Goal: Task Accomplishment & Management: Manage account settings

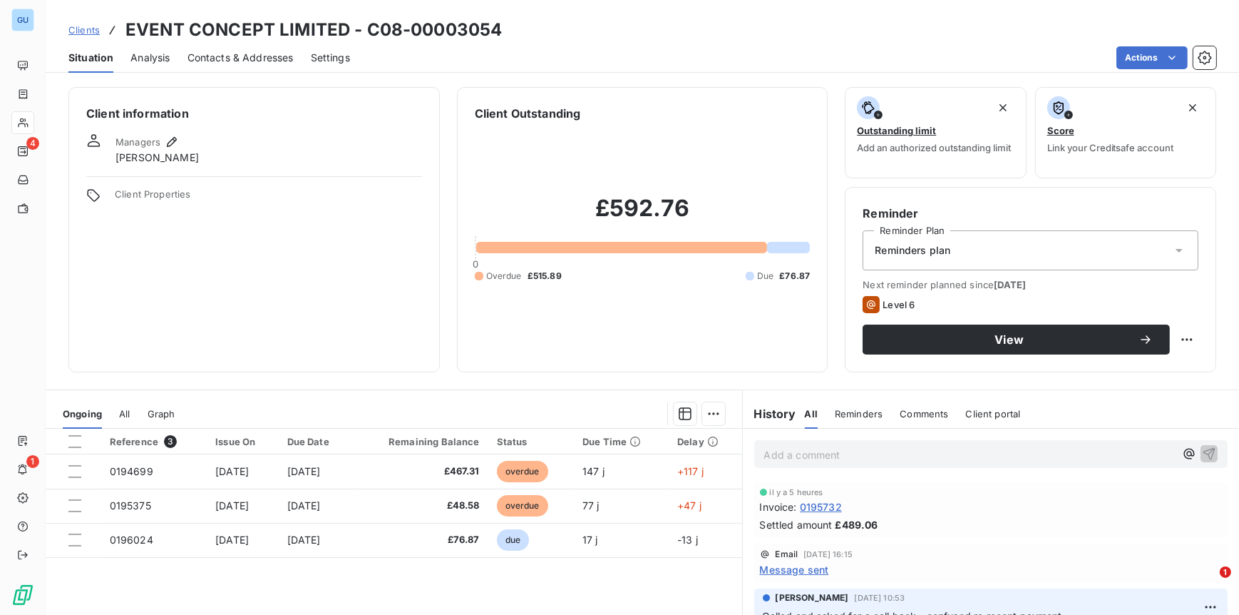
scroll to position [34, 0]
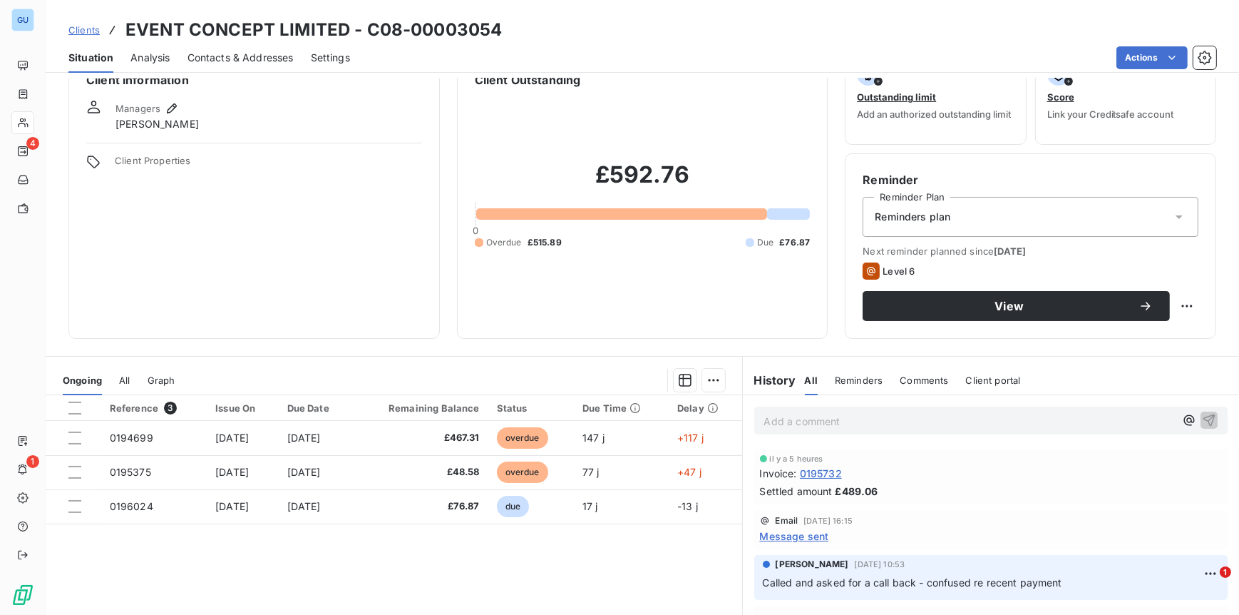
click at [80, 24] on span "Clients" at bounding box center [83, 29] width 31 height 11
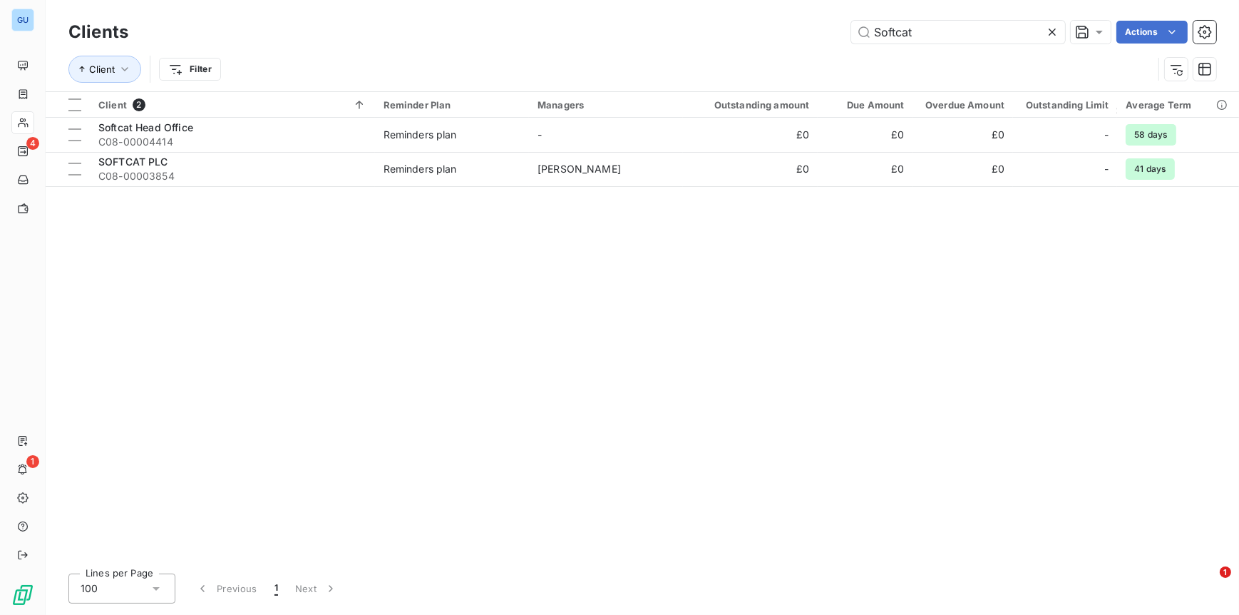
drag, startPoint x: 925, startPoint y: 40, endPoint x: 767, endPoint y: 36, distance: 158.3
click at [762, 35] on div "Softcat Actions" at bounding box center [680, 32] width 1071 height 23
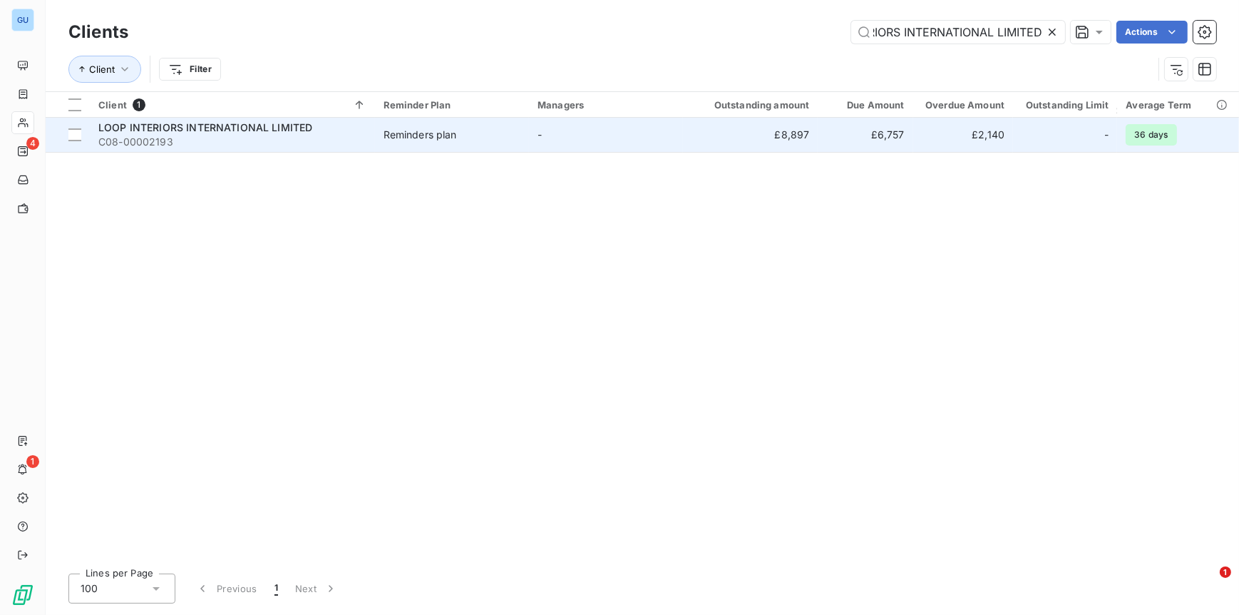
type input "LOOP INTERIORS INTERNATIONAL LIMITED"
click at [164, 139] on span "C08-00002193" at bounding box center [232, 142] width 268 height 14
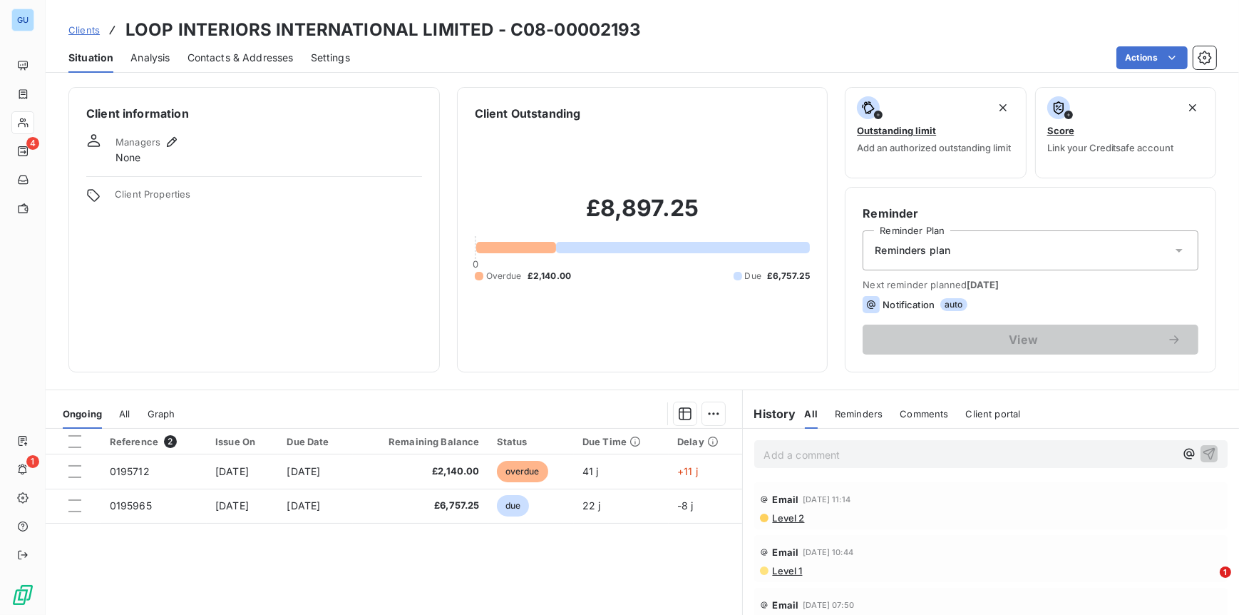
click at [246, 56] on span "Contacts & Addresses" at bounding box center [241, 58] width 106 height 14
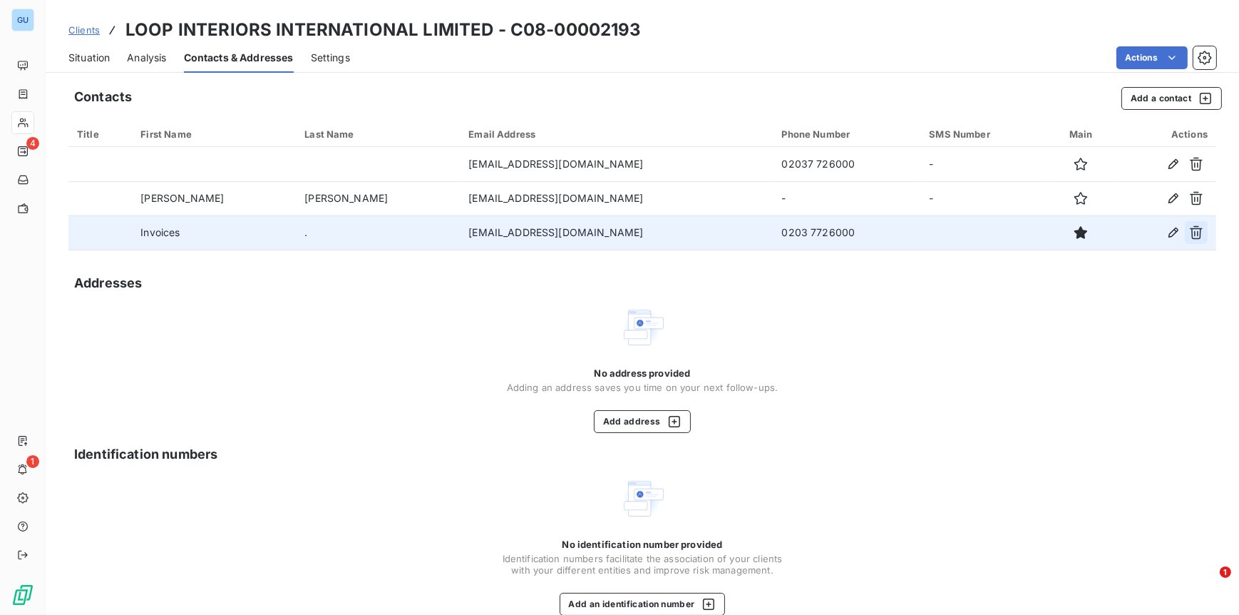
click at [1189, 231] on icon "button" at bounding box center [1196, 232] width 14 height 14
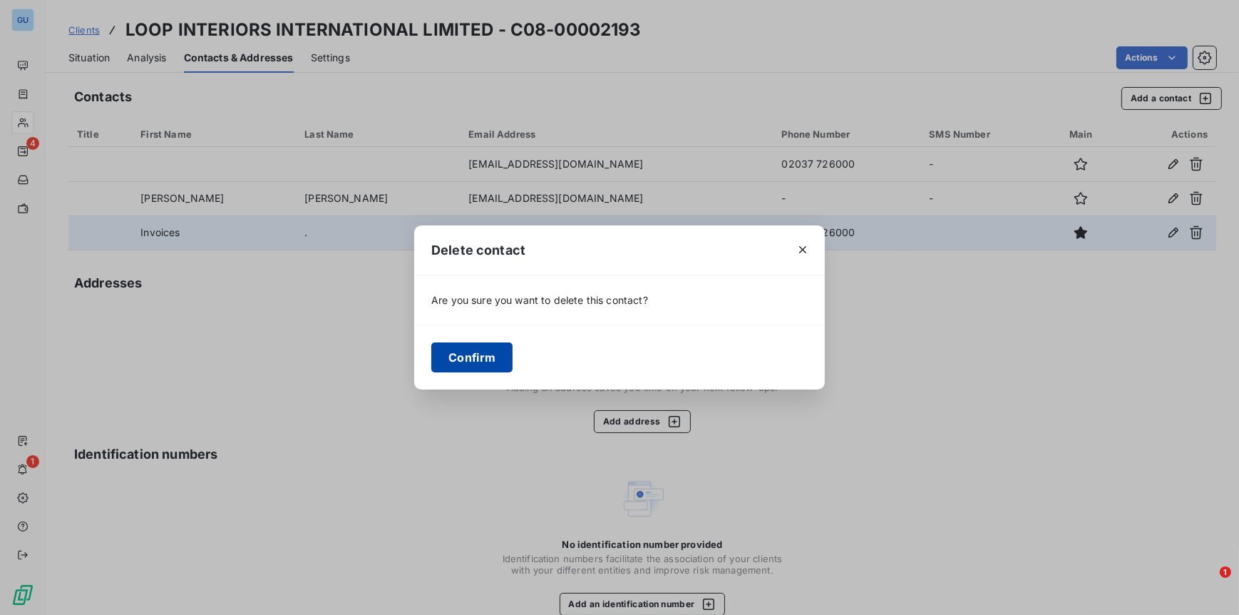
click at [492, 353] on button "Confirm" at bounding box center [471, 357] width 81 height 30
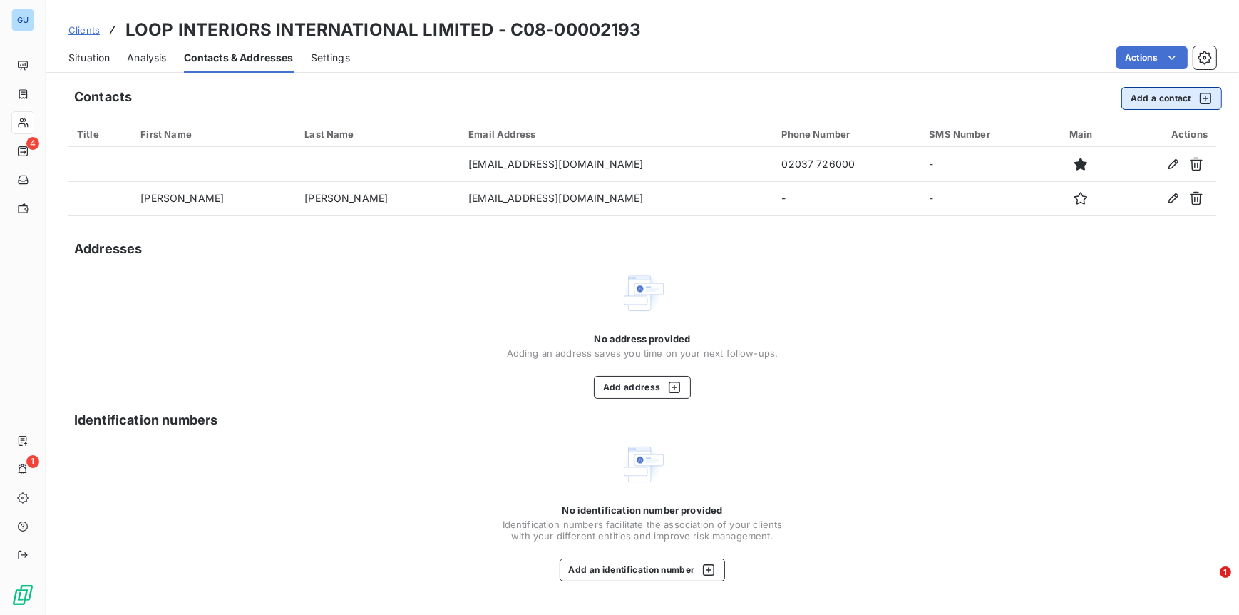
click at [1136, 102] on button "Add a contact" at bounding box center [1172, 98] width 101 height 23
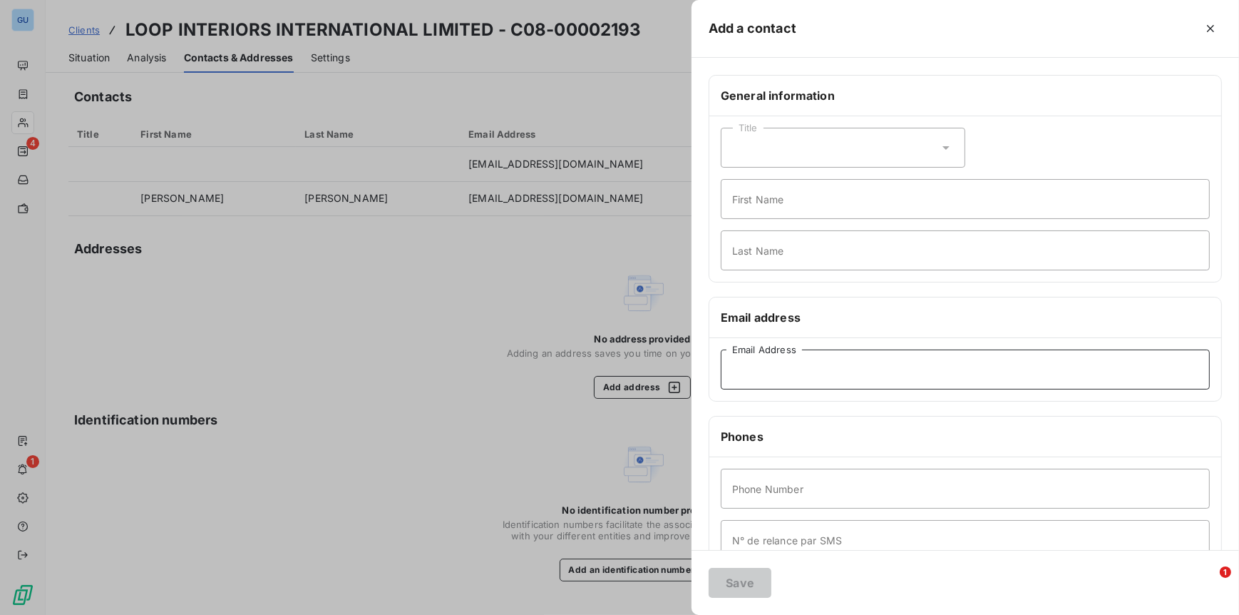
click at [795, 360] on input "Email Address" at bounding box center [965, 369] width 489 height 40
paste input "[EMAIL_ADDRESS][DOMAIN_NAME]"
type input "[EMAIL_ADDRESS][DOMAIN_NAME]"
click at [773, 204] on input "First Name" at bounding box center [965, 199] width 489 height 40
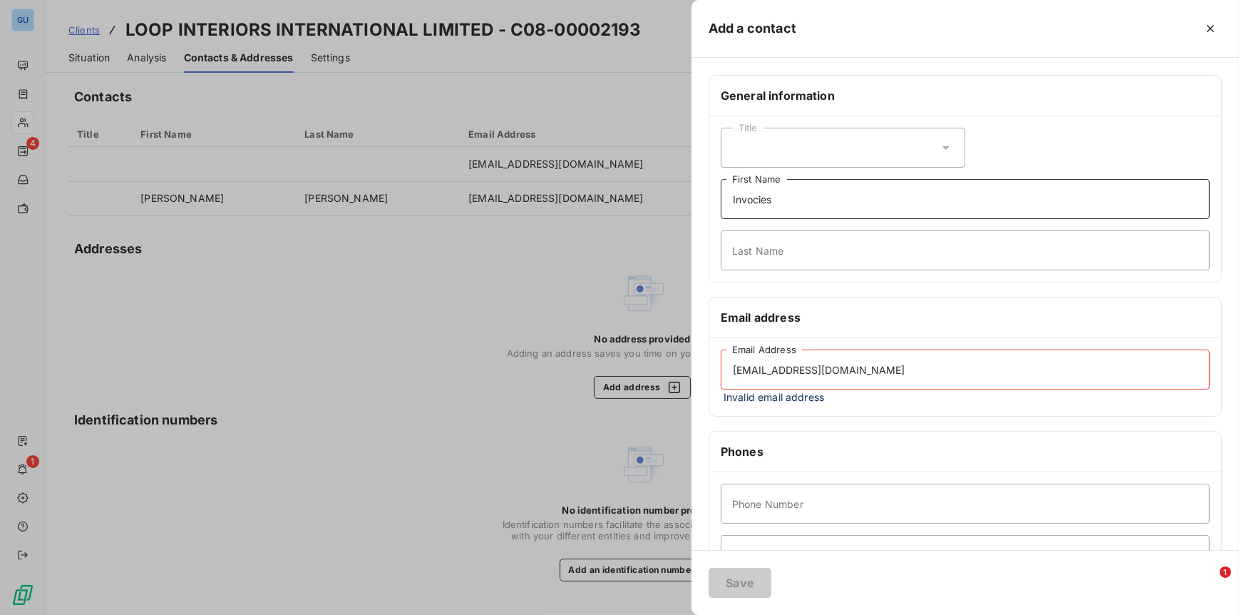
type input "Invocies"
type input "."
click at [909, 309] on h6 "Email address" at bounding box center [965, 317] width 489 height 17
click at [833, 370] on input "[EMAIL_ADDRESS][DOMAIN_NAME]" at bounding box center [965, 369] width 489 height 40
type input "[EMAIL_ADDRESS][DOMAIN_NAME]"
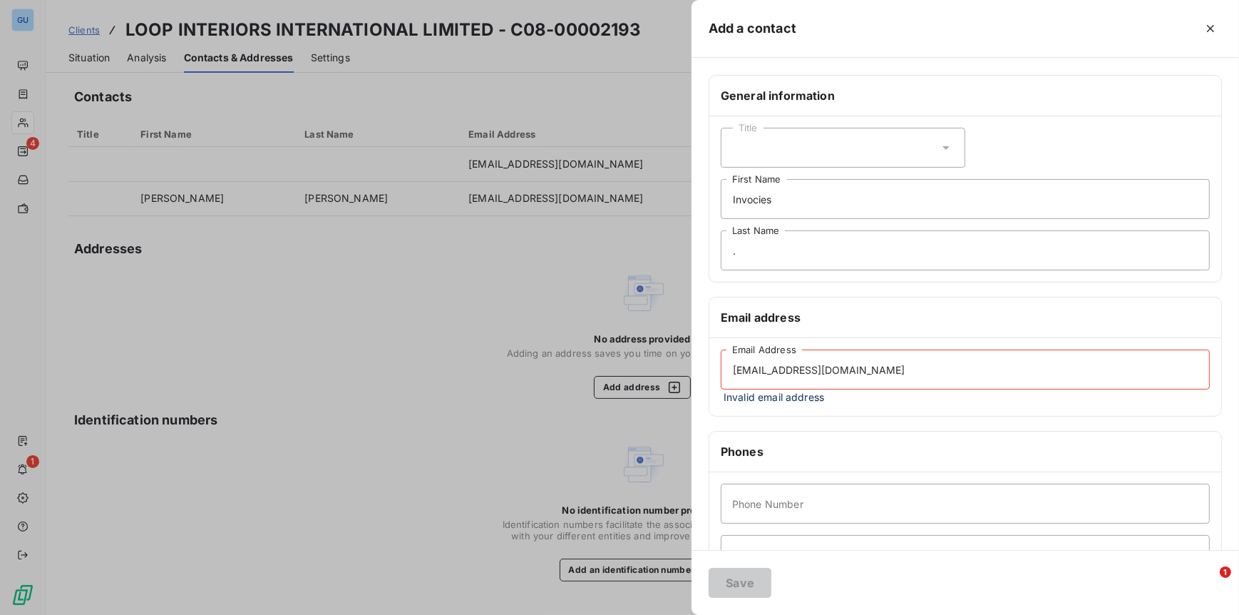
click at [876, 299] on div "Email address" at bounding box center [966, 317] width 512 height 41
click at [460, 460] on div at bounding box center [619, 307] width 1239 height 615
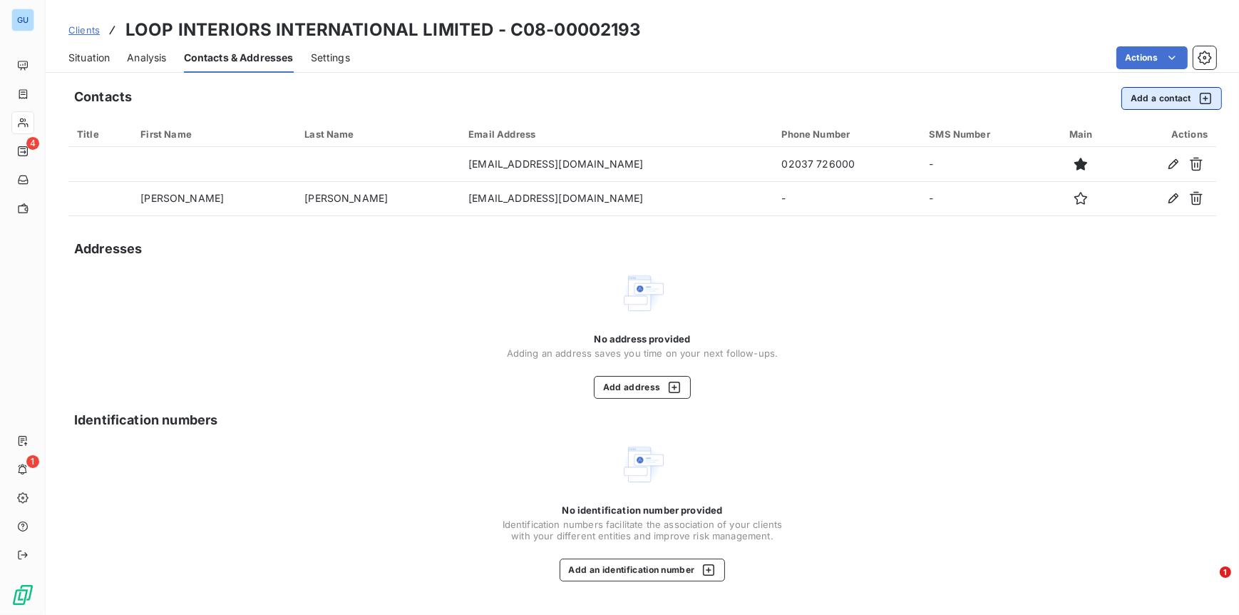
click at [1156, 101] on button "Add a contact" at bounding box center [1172, 98] width 101 height 23
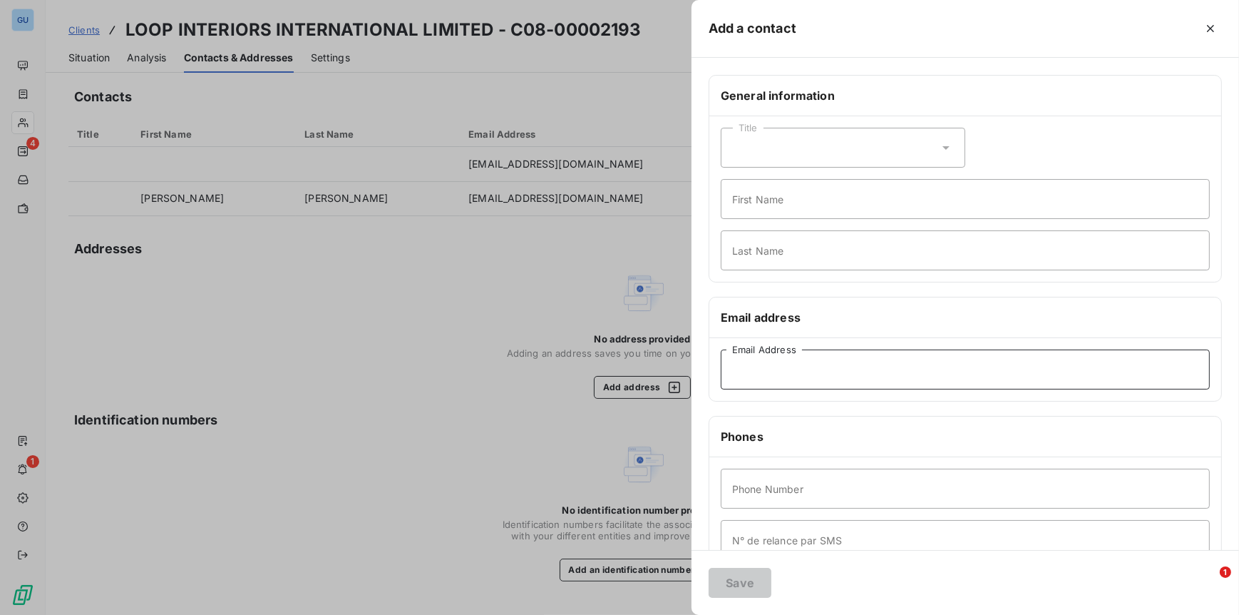
click at [754, 363] on input "Email Address" at bounding box center [965, 369] width 489 height 40
type input "[EMAIL_ADDRESS][DOMAIN_NAME]"
click at [753, 216] on input "First Name" at bounding box center [965, 199] width 489 height 40
type input "Invoices"
type input "."
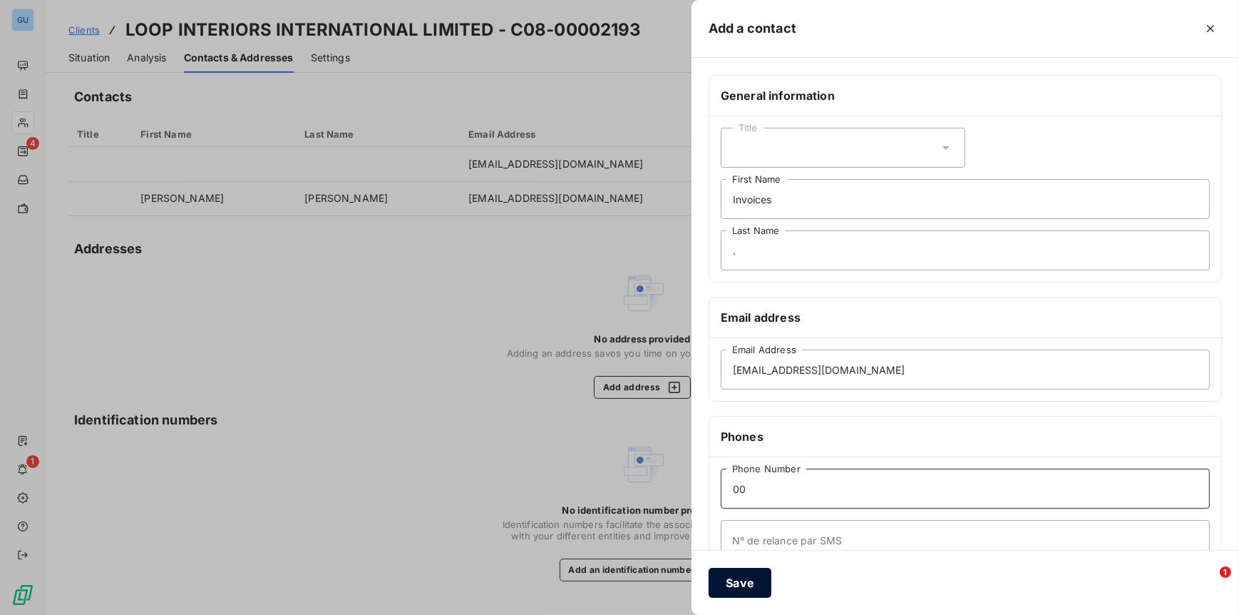
type input "00"
click at [764, 588] on button "Save" at bounding box center [740, 583] width 63 height 30
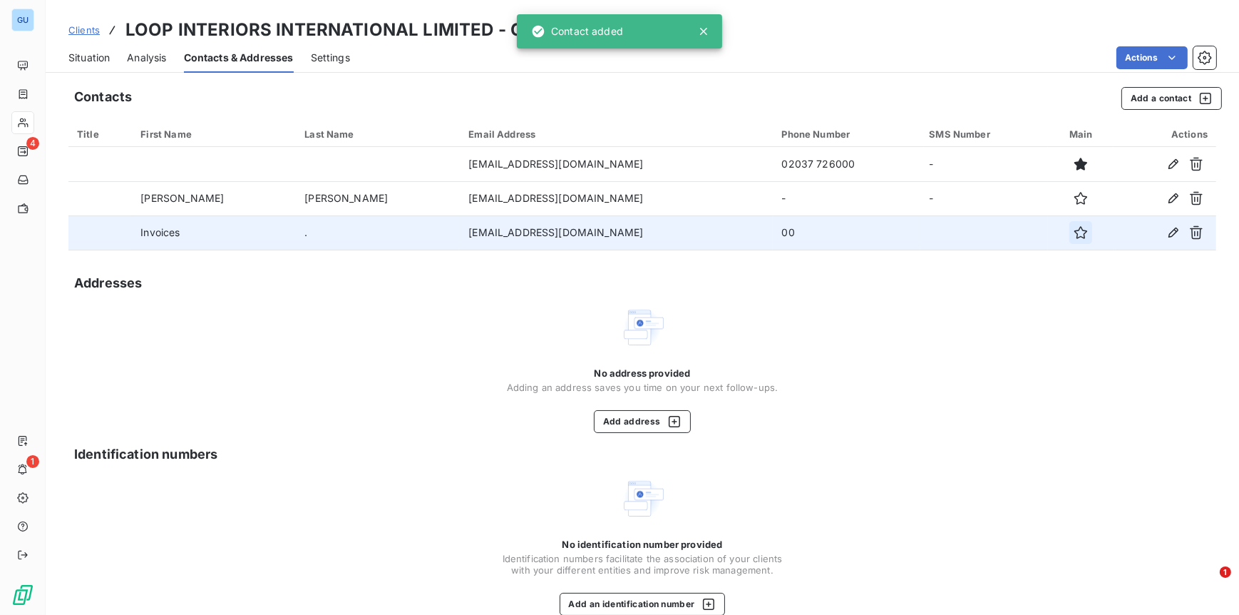
click at [1074, 232] on icon "button" at bounding box center [1081, 232] width 14 height 14
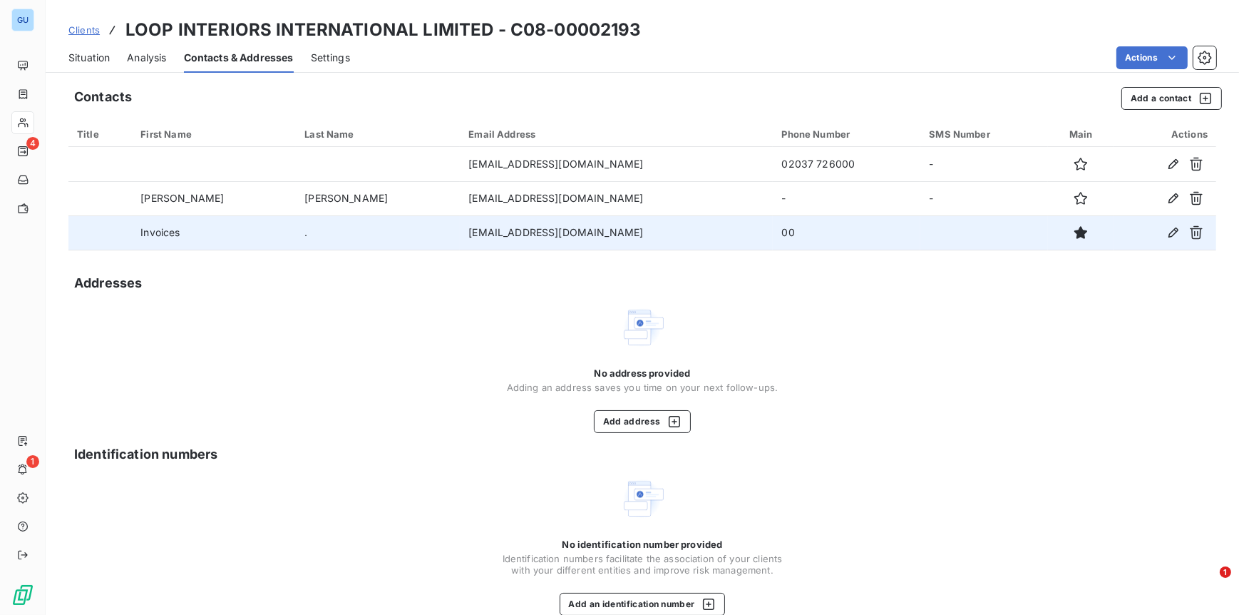
click at [86, 53] on span "Situation" at bounding box center [88, 58] width 41 height 14
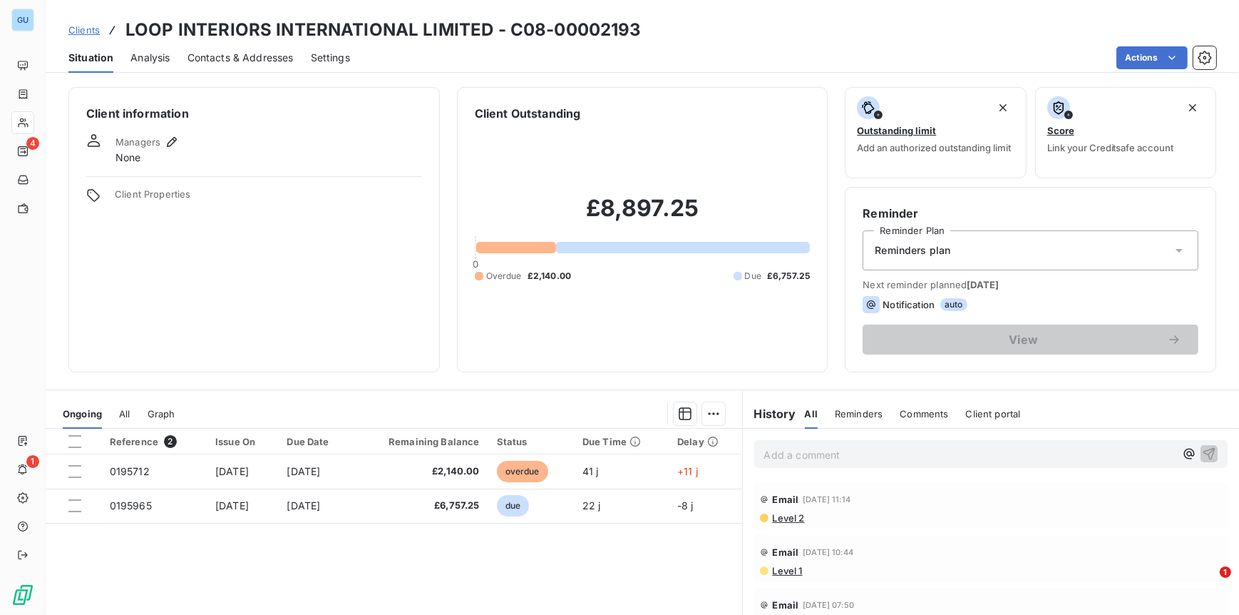
click at [795, 441] on div "Add a comment ﻿" at bounding box center [991, 454] width 474 height 28
click at [777, 459] on p "Add a comment ﻿" at bounding box center [969, 455] width 411 height 18
click at [1204, 458] on icon "button" at bounding box center [1210, 453] width 12 height 12
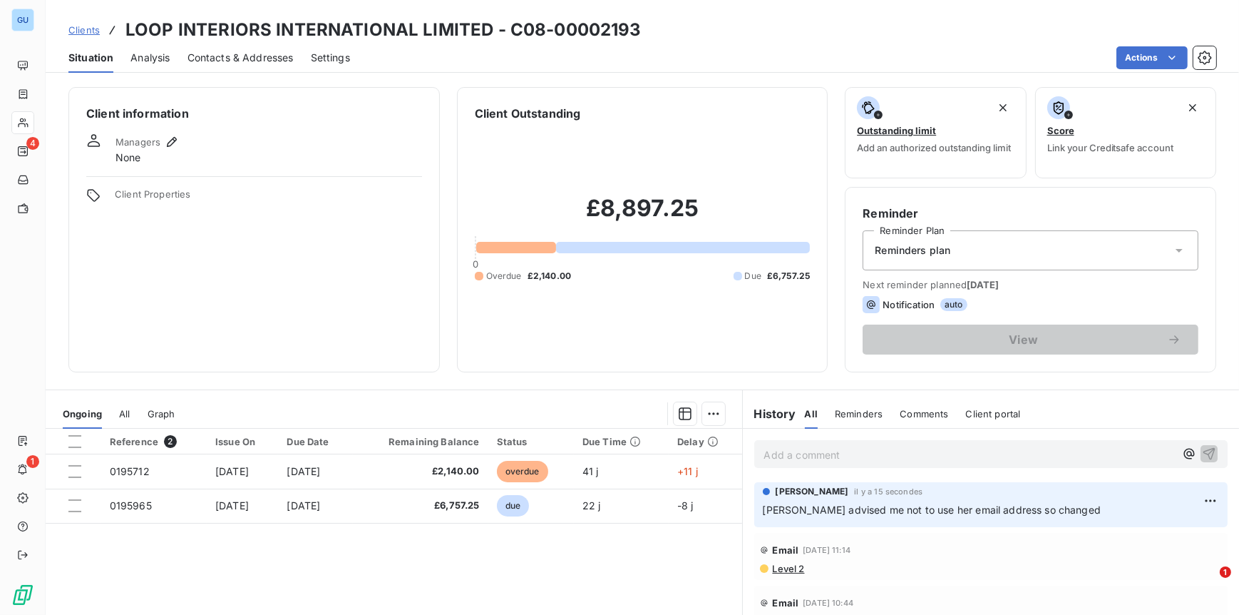
click at [85, 28] on span "Clients" at bounding box center [83, 29] width 31 height 11
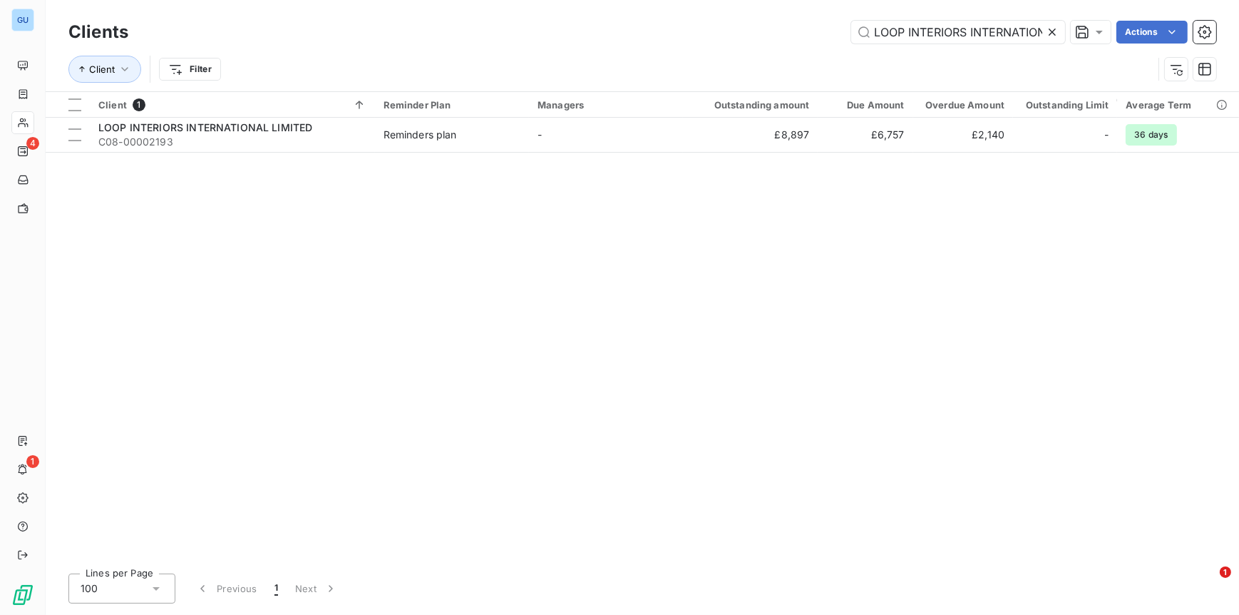
drag, startPoint x: 1038, startPoint y: 32, endPoint x: 790, endPoint y: 32, distance: 248.1
click at [790, 32] on div "LOOP INTERIORS INTERNATIONAL LIMITED Actions" at bounding box center [680, 32] width 1071 height 23
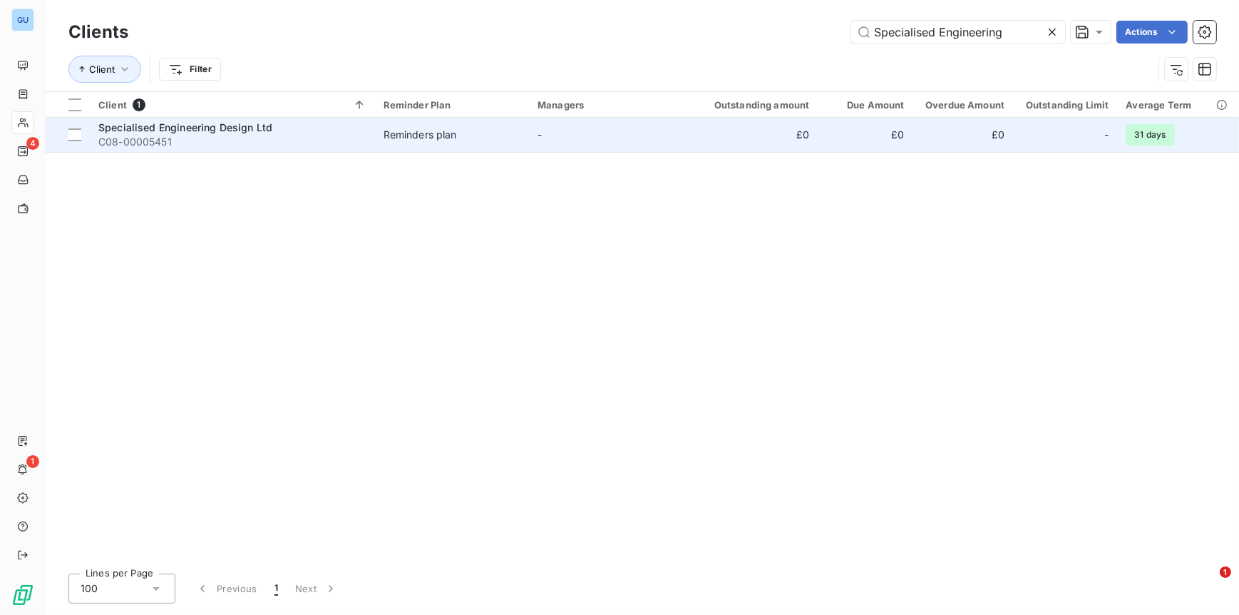
type input "Specialised Engineering"
click at [217, 135] on span "C08-00005451" at bounding box center [232, 142] width 268 height 14
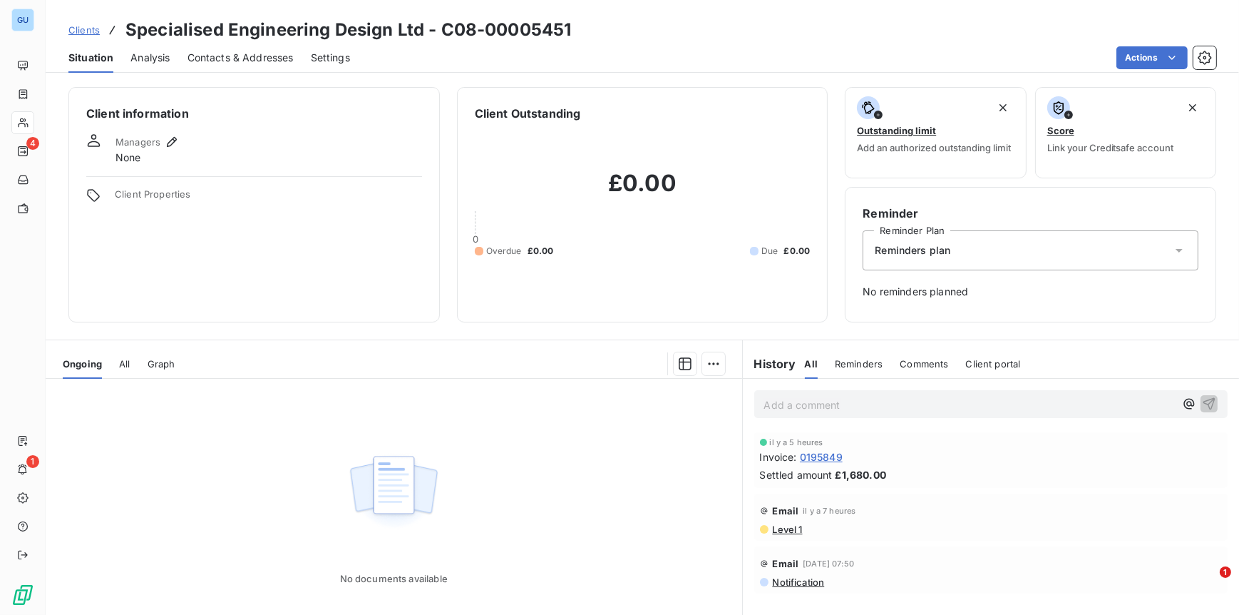
click at [821, 404] on p "Add a comment ﻿" at bounding box center [969, 405] width 411 height 18
click at [1202, 409] on icon "button" at bounding box center [1209, 403] width 14 height 14
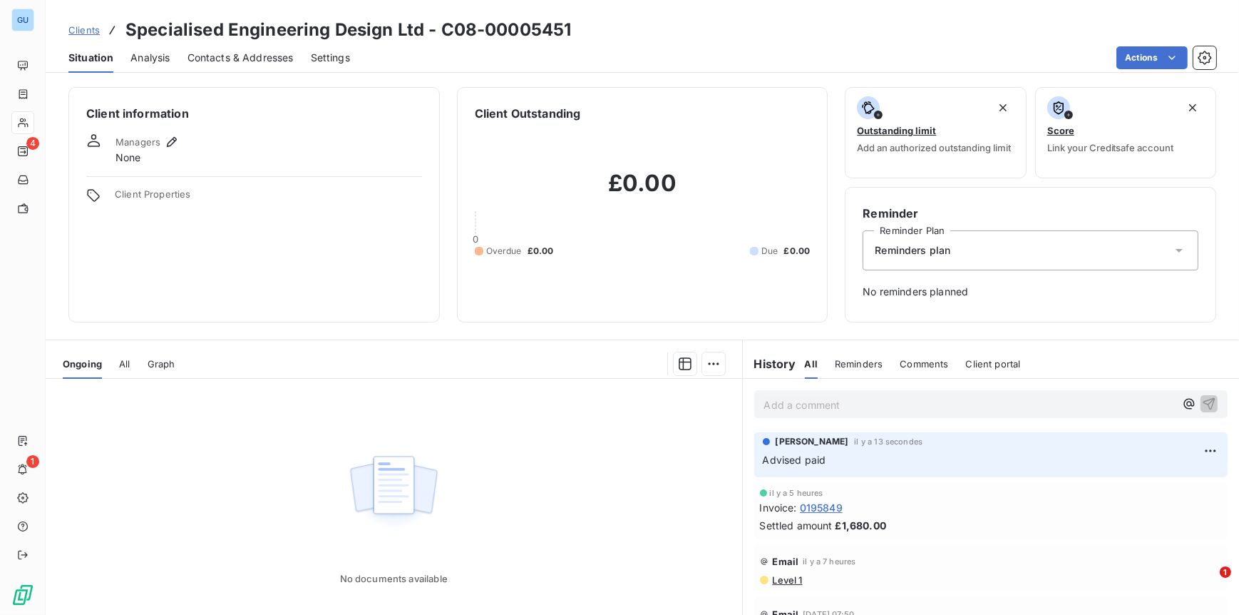
click at [78, 24] on span "Clients" at bounding box center [83, 29] width 31 height 11
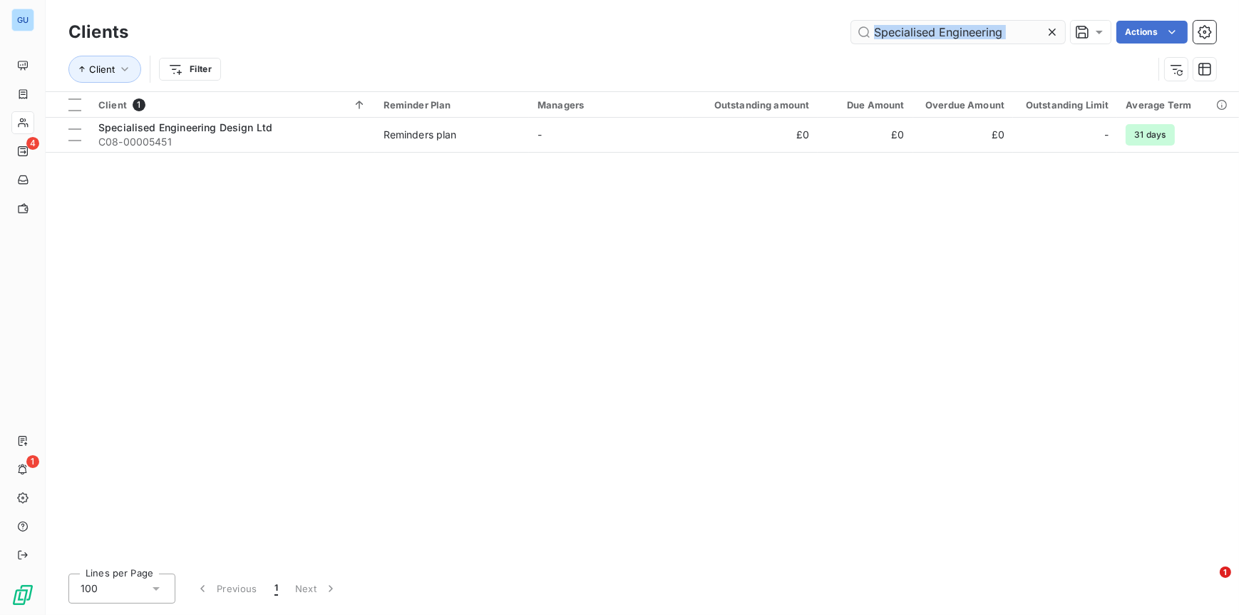
drag, startPoint x: 1049, startPoint y: 25, endPoint x: 916, endPoint y: 29, distance: 132.7
click at [920, 29] on div "Specialised Engineering" at bounding box center [958, 32] width 214 height 23
drag, startPoint x: 1010, startPoint y: 34, endPoint x: 840, endPoint y: 39, distance: 170.5
click at [840, 39] on div "Specialised Engineering Actions" at bounding box center [680, 32] width 1071 height 23
paste input "[PERSON_NAME]"
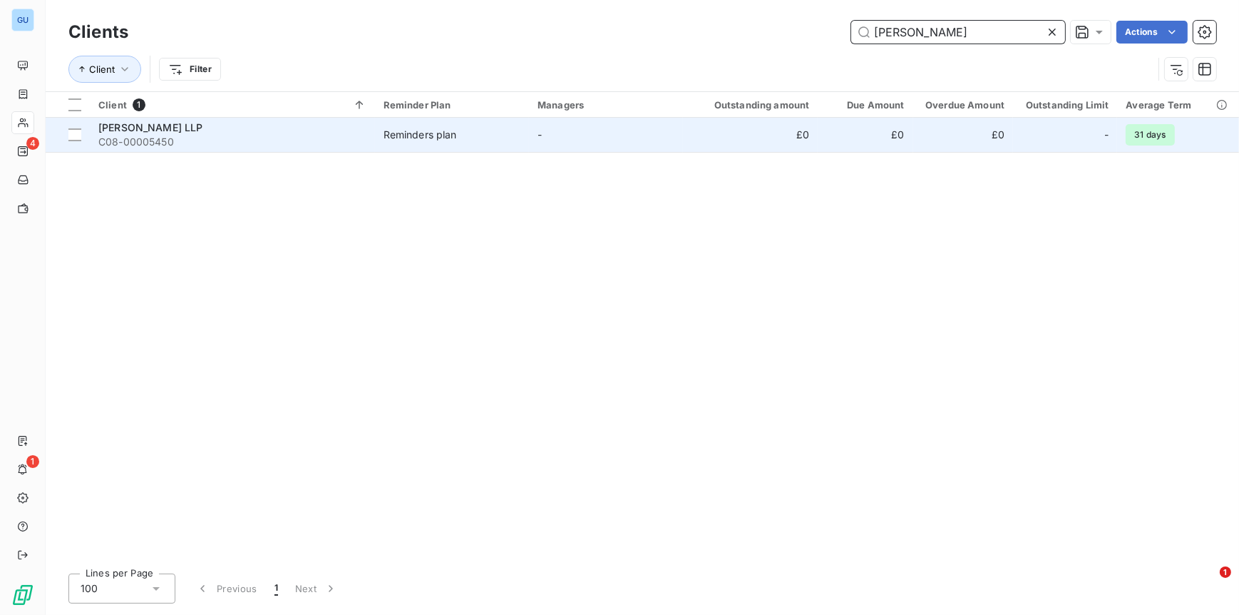
type input "[PERSON_NAME]"
click at [210, 135] on span "C08-00005450" at bounding box center [232, 142] width 268 height 14
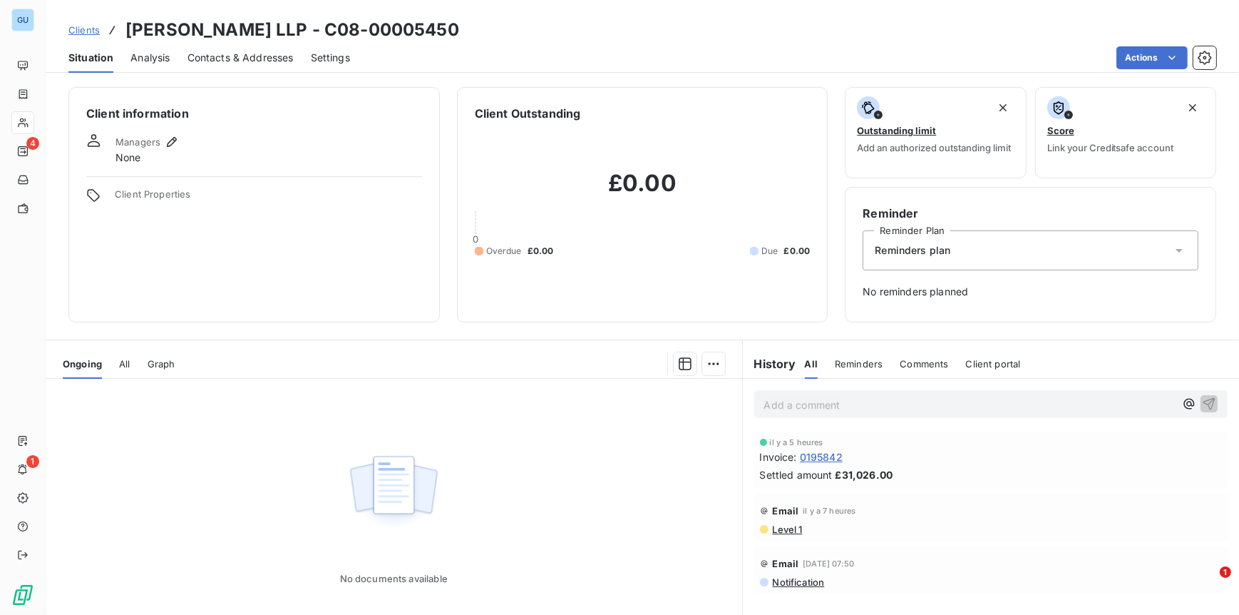
click at [788, 407] on p "Add a comment ﻿" at bounding box center [969, 405] width 411 height 18
click at [1202, 404] on icon "button" at bounding box center [1209, 403] width 14 height 14
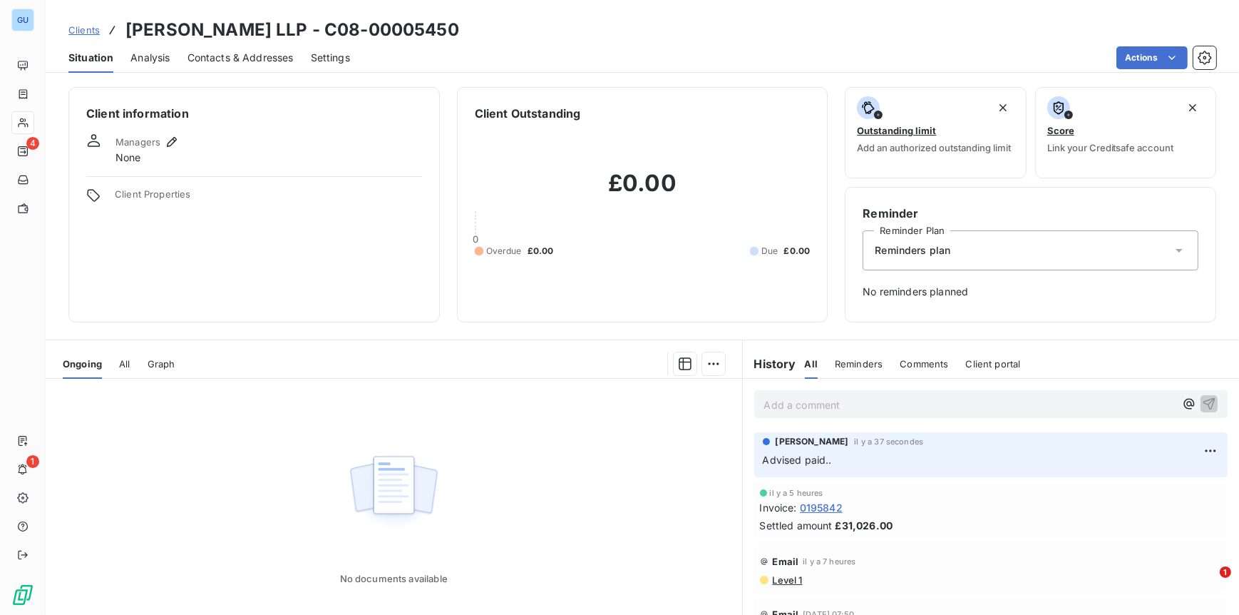
click at [86, 29] on span "Clients" at bounding box center [83, 29] width 31 height 11
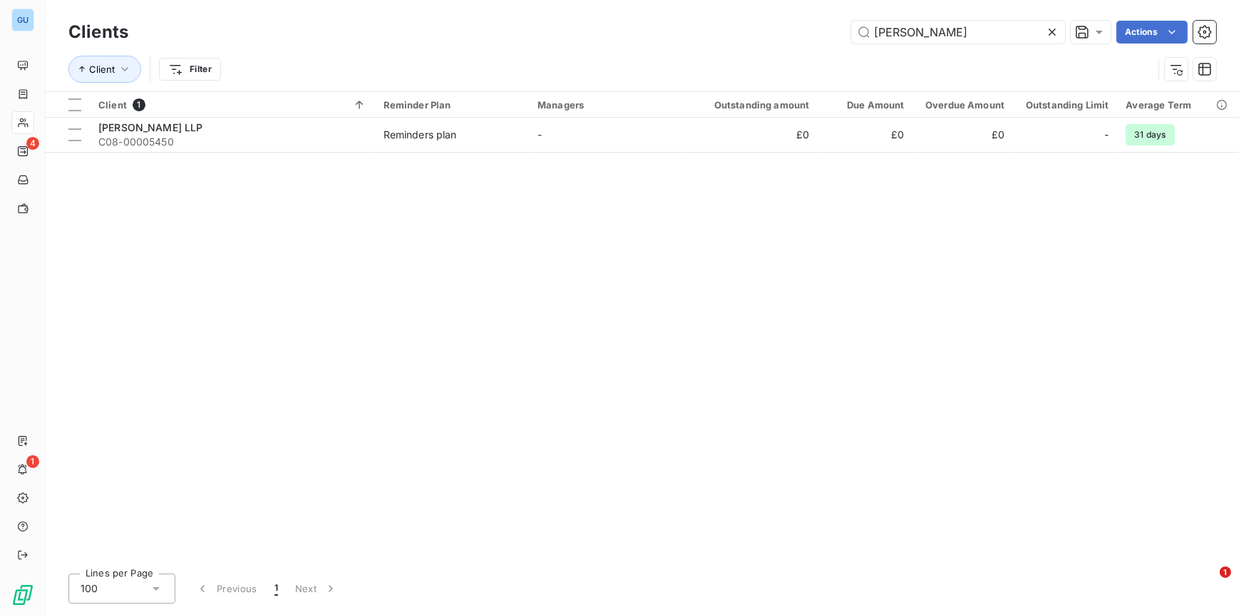
drag, startPoint x: 974, startPoint y: 31, endPoint x: 762, endPoint y: 24, distance: 211.9
click at [762, 24] on div "[PERSON_NAME] Actions" at bounding box center [680, 32] width 1071 height 23
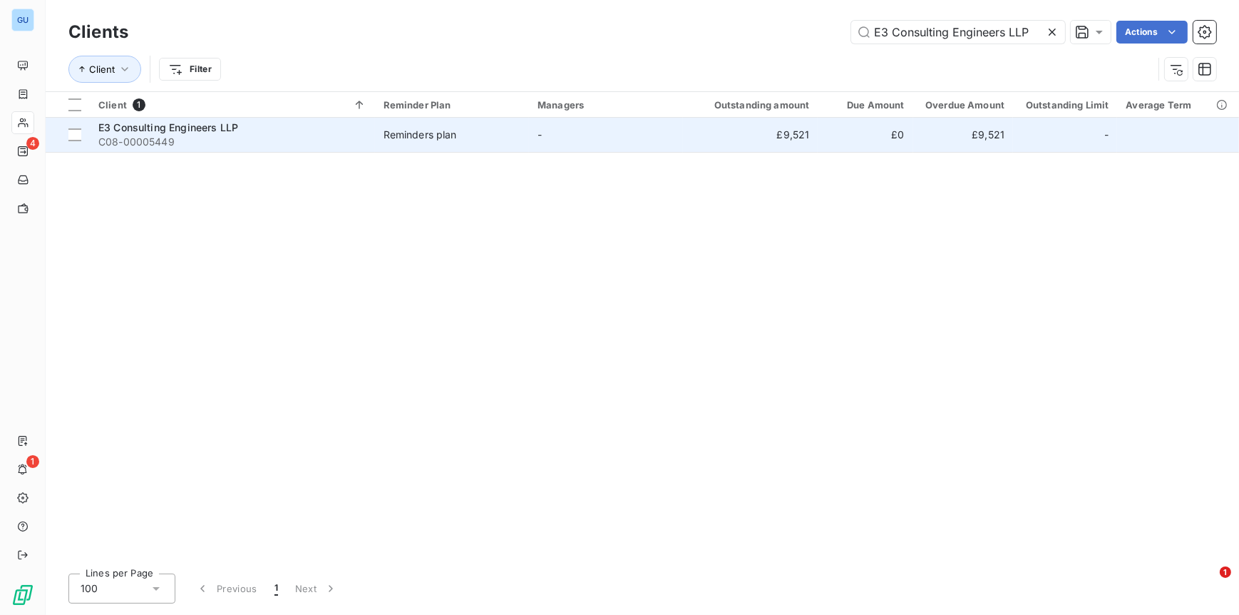
type input "E3 Consulting Engineers LLP"
click at [225, 121] on span "E3 Consulting Engineers LLP" at bounding box center [168, 127] width 140 height 12
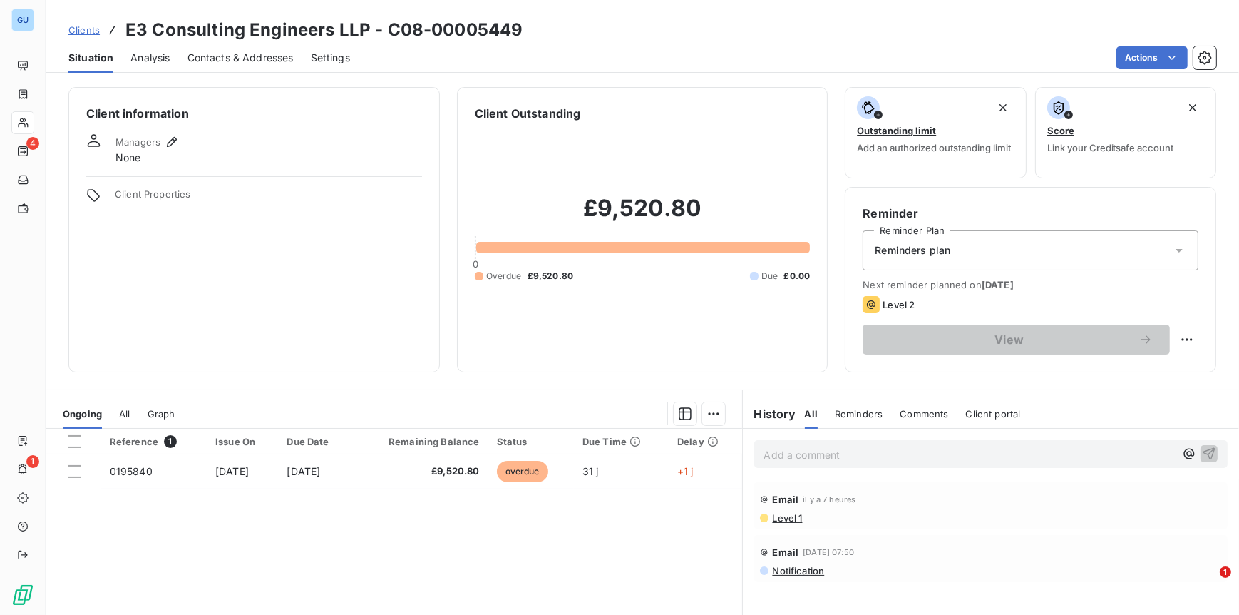
click at [219, 58] on span "Contacts & Addresses" at bounding box center [241, 58] width 106 height 14
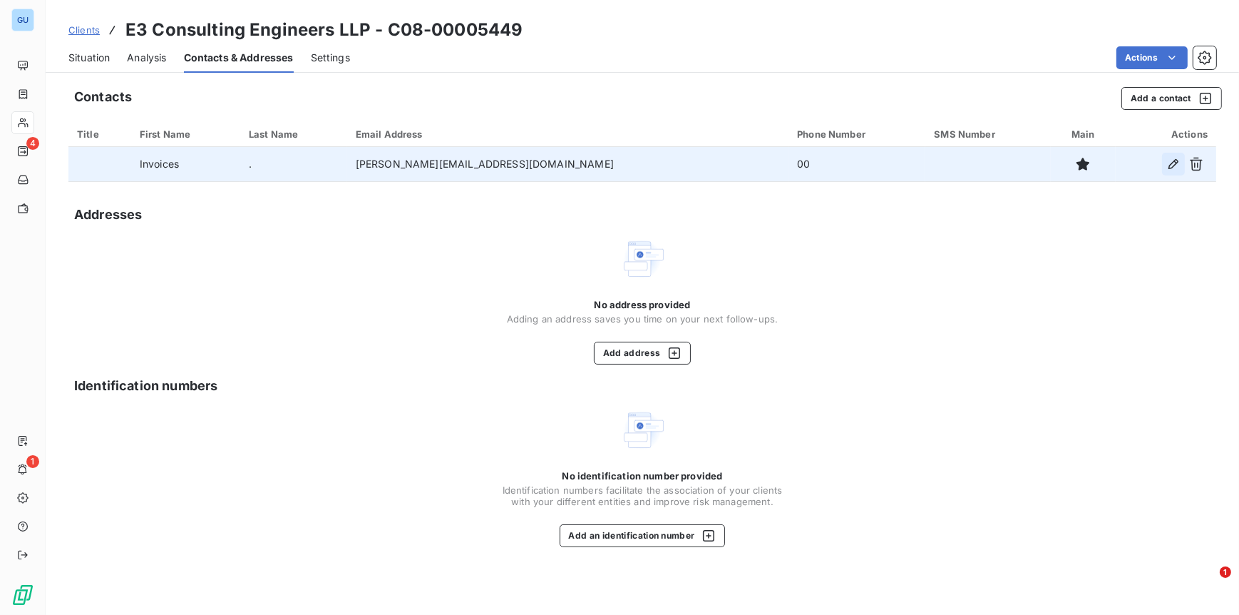
click at [1170, 172] on button "button" at bounding box center [1173, 164] width 23 height 23
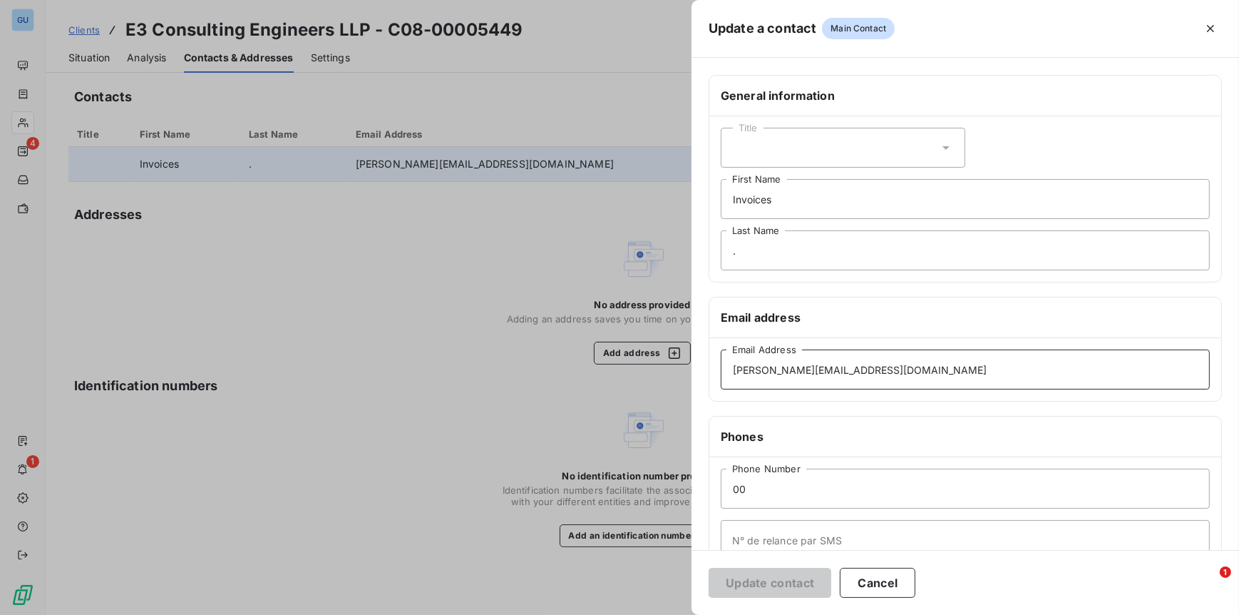
drag, startPoint x: 916, startPoint y: 368, endPoint x: 610, endPoint y: 362, distance: 306.7
click at [595, 614] on div "Update a contact Main Contact General information Title Invoices First Name . L…" at bounding box center [619, 615] width 1239 height 0
paste input "jo.[PERSON_NAME]"
type input "[EMAIL_ADDRESS][PERSON_NAME][DOMAIN_NAME]"
click at [765, 578] on button "Update contact" at bounding box center [770, 583] width 123 height 30
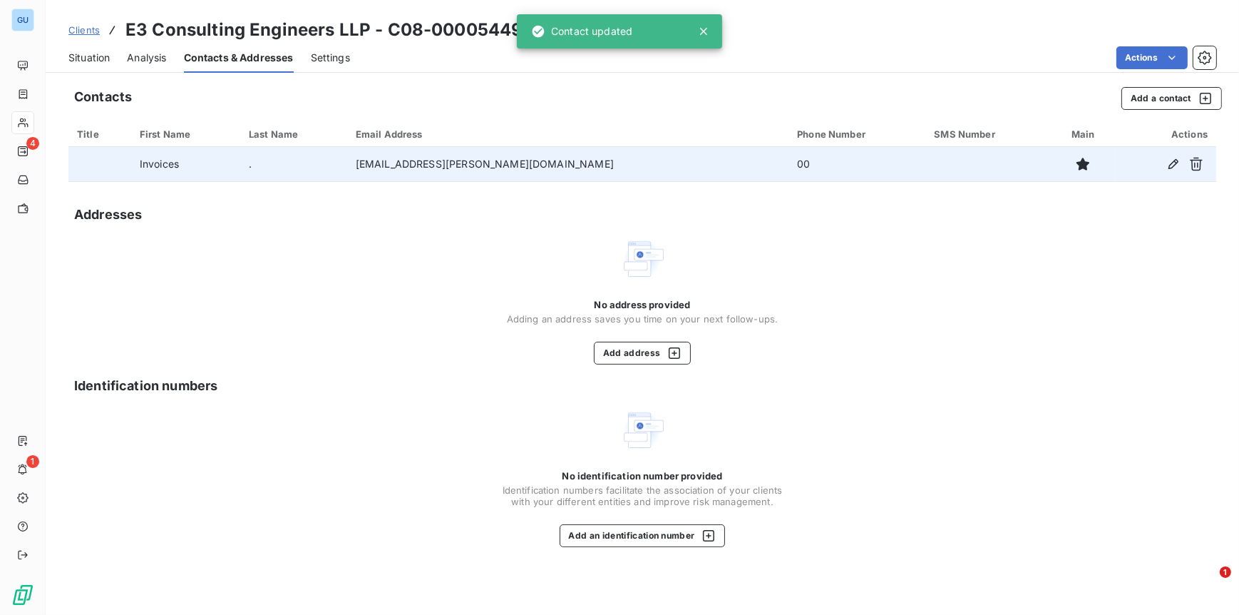
click at [440, 465] on div "No identification number provided Identification numbers facilitate the associa…" at bounding box center [642, 477] width 1148 height 140
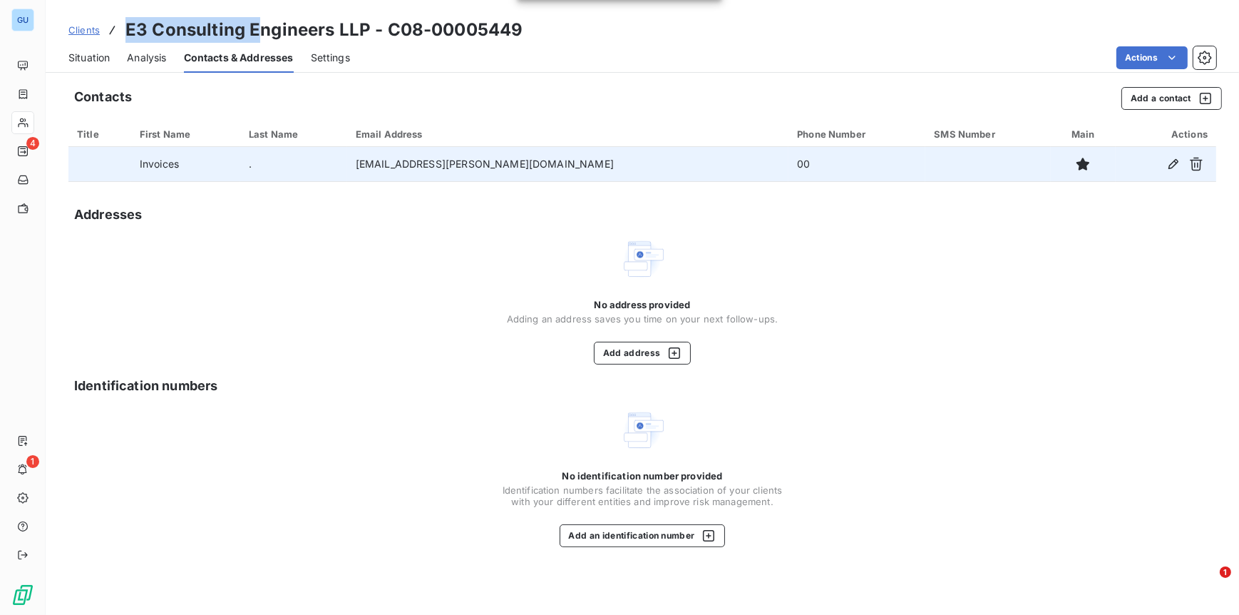
drag, startPoint x: 125, startPoint y: 25, endPoint x: 254, endPoint y: 27, distance: 129.1
click at [254, 27] on h3 "E3 Consulting Engineers LLP - C08-00005449" at bounding box center [323, 30] width 397 height 26
copy h3 "E3 Consulting E"
click at [76, 31] on span "Clients" at bounding box center [83, 29] width 31 height 11
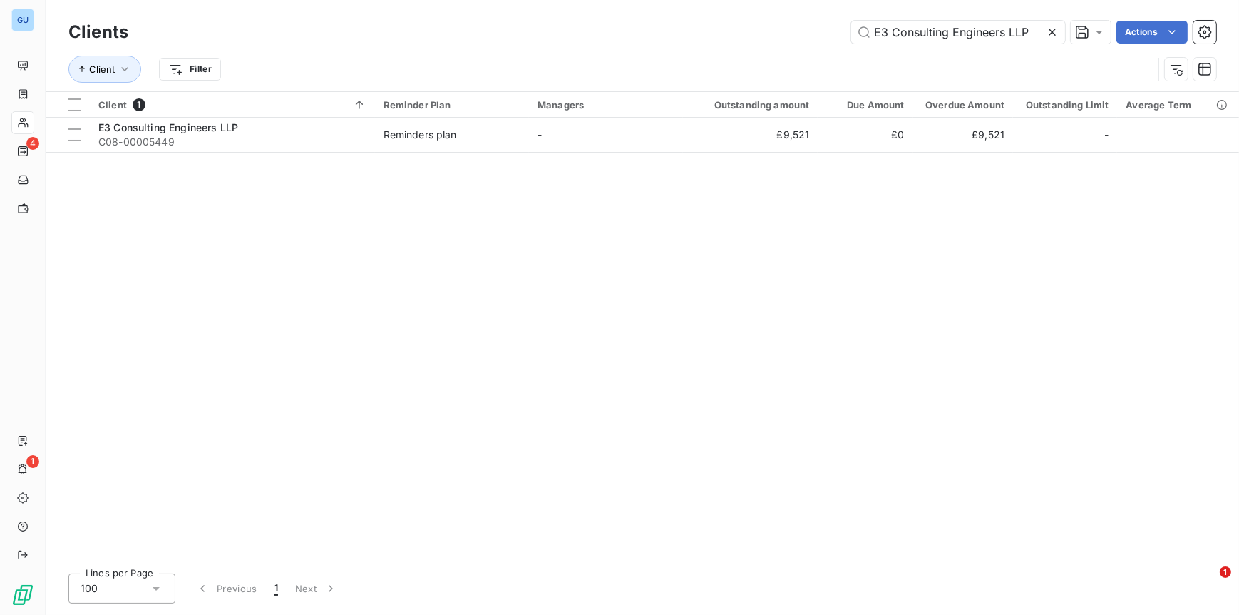
drag, startPoint x: 1035, startPoint y: 29, endPoint x: 787, endPoint y: 38, distance: 248.3
click at [787, 38] on div "E3 Consulting Engineers LLP Actions" at bounding box center [680, 32] width 1071 height 23
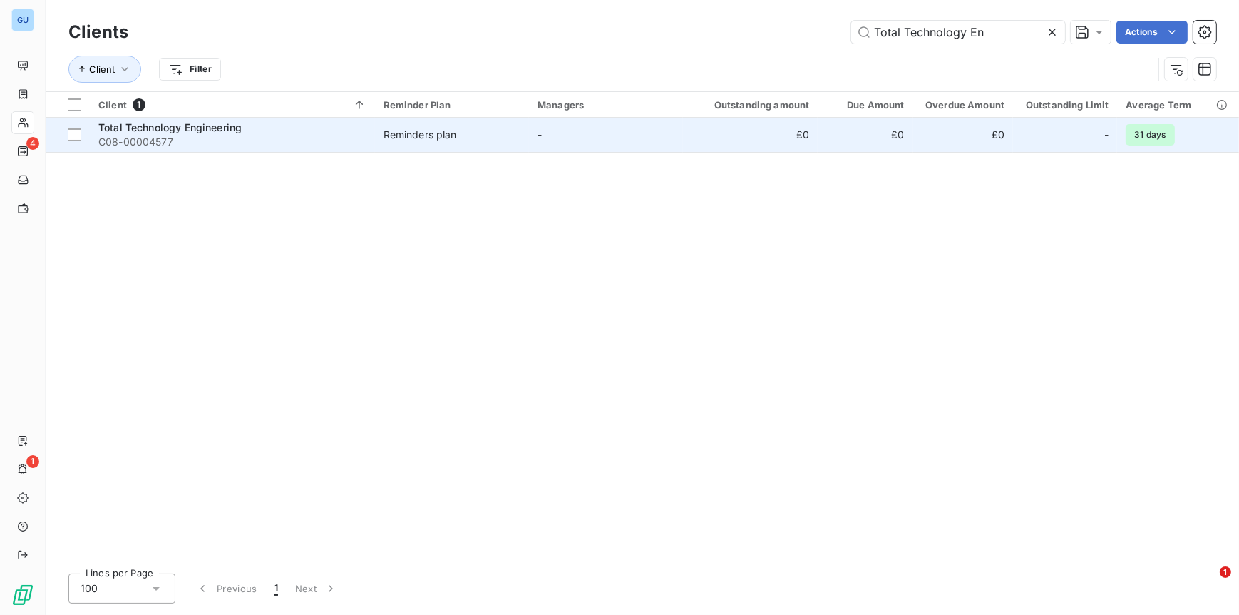
type input "Total Technology En"
click at [201, 137] on span "C08-00004577" at bounding box center [232, 142] width 268 height 14
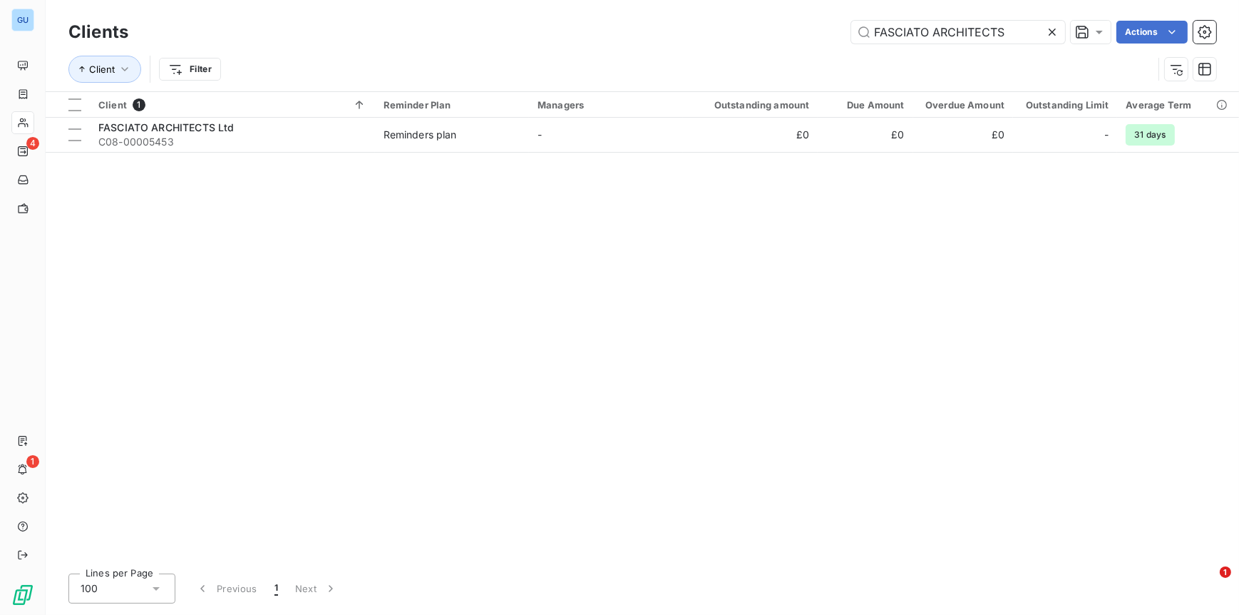
type input "[PERSON_NAME] Design G"
